Goal: Task Accomplishment & Management: Manage account settings

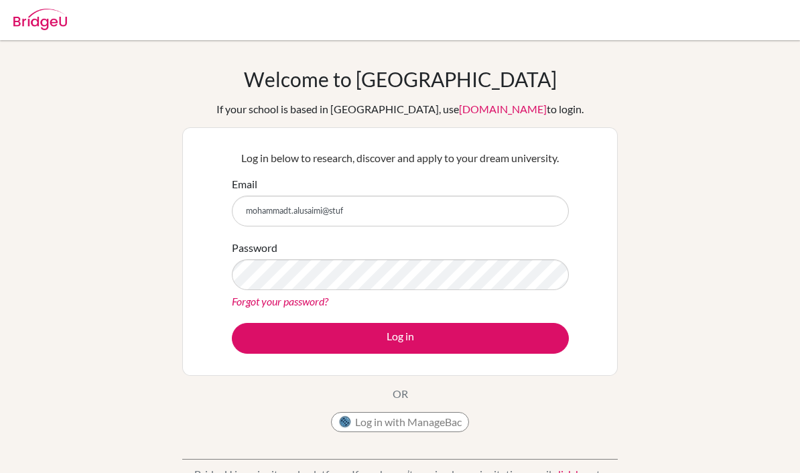
scroll to position [5, 0]
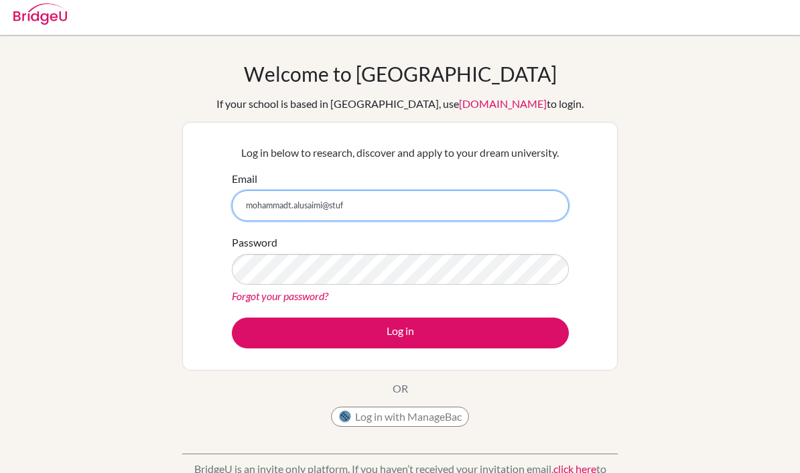
click at [478, 202] on input "mohammadt.alusaimi@stuf" at bounding box center [400, 205] width 337 height 31
type input "[EMAIL_ADDRESS][DOMAIN_NAME]"
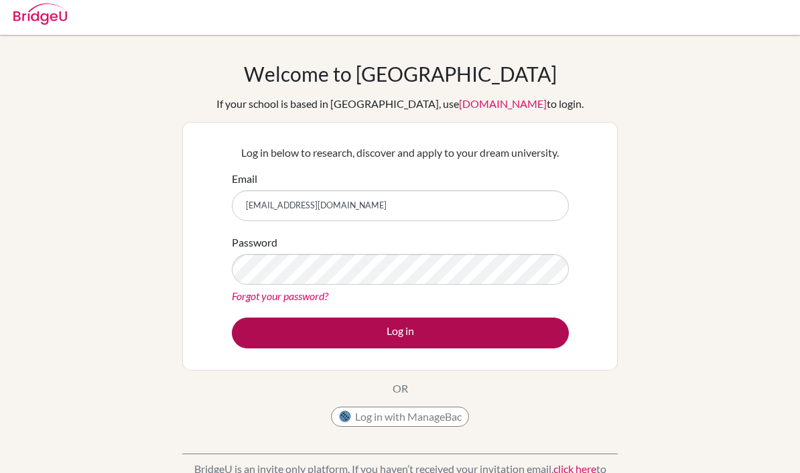
click at [363, 341] on button "Log in" at bounding box center [400, 333] width 337 height 31
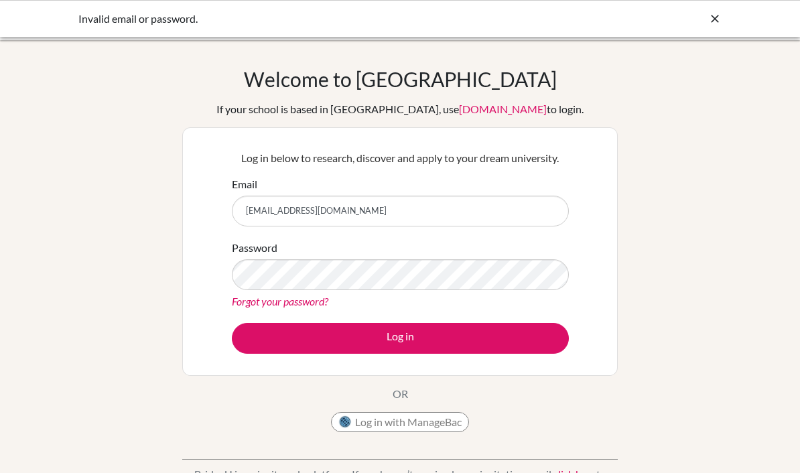
click at [243, 298] on link "Forgot your password?" at bounding box center [280, 301] width 97 height 13
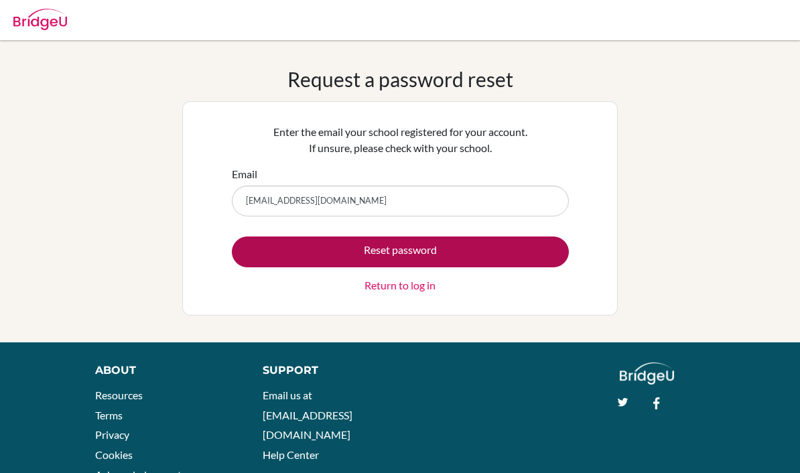
type input "[EMAIL_ADDRESS][DOMAIN_NAME]"
click at [556, 259] on button "Reset password" at bounding box center [400, 252] width 337 height 31
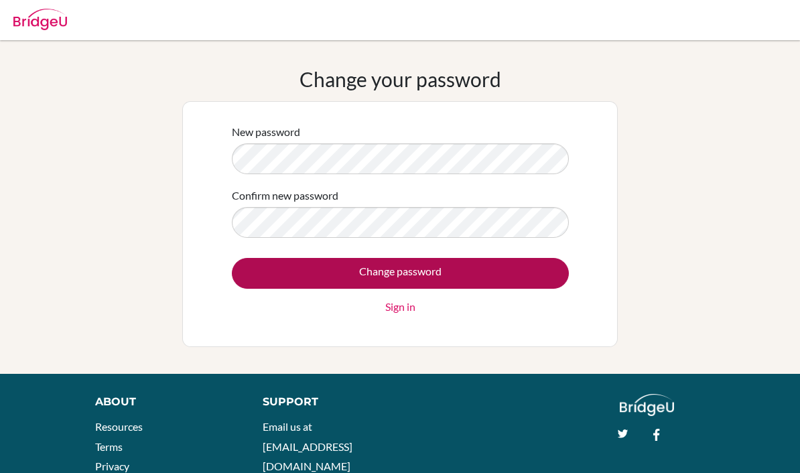
click at [517, 267] on input "Change password" at bounding box center [400, 273] width 337 height 31
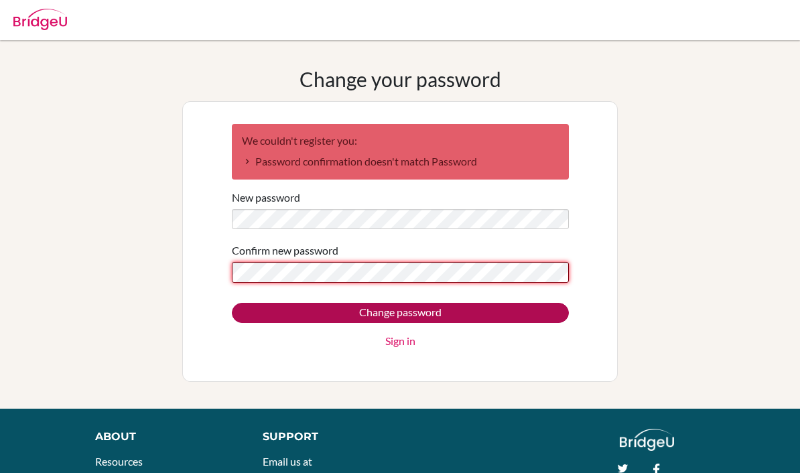
click at [548, 313] on input "Change password" at bounding box center [400, 313] width 337 height 20
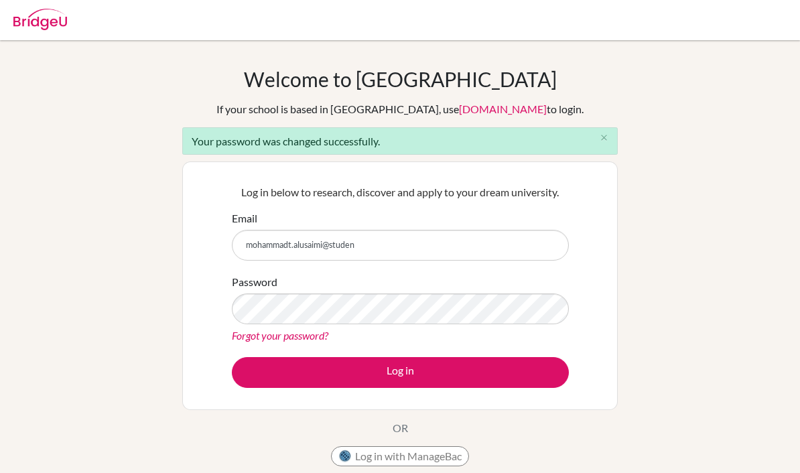
type input "mohammadt.alusaimi@student"
type input "[EMAIL_ADDRESS][DOMAIN_NAME]"
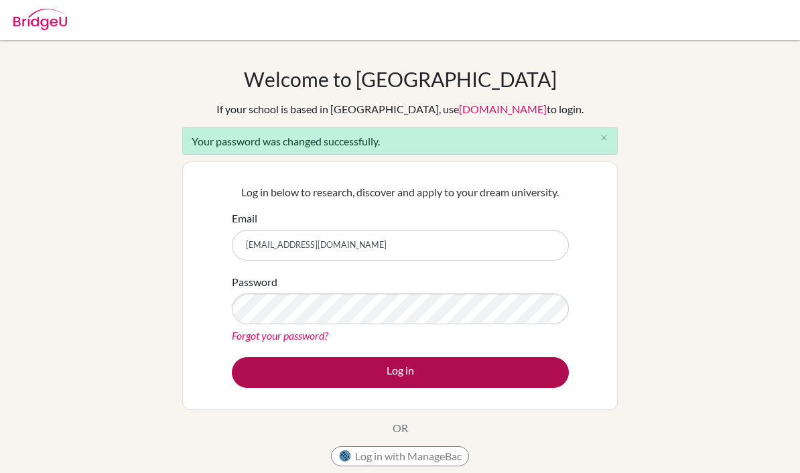
click at [460, 375] on button "Log in" at bounding box center [400, 372] width 337 height 31
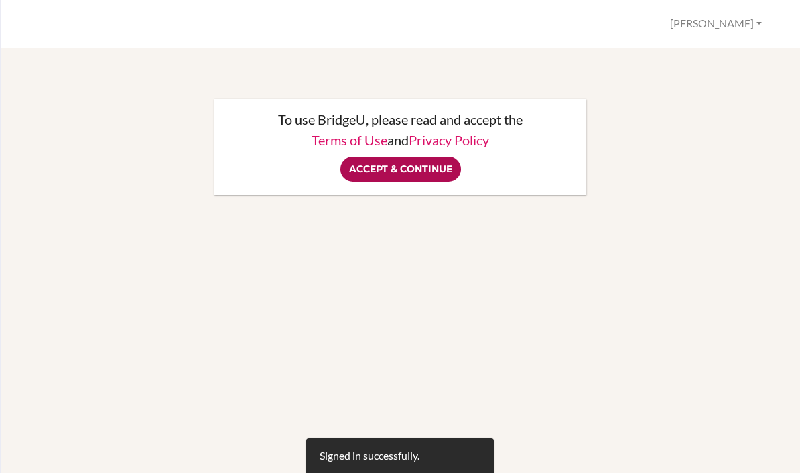
click at [440, 166] on input "Accept & Continue" at bounding box center [400, 169] width 121 height 25
